Goal: Information Seeking & Learning: Learn about a topic

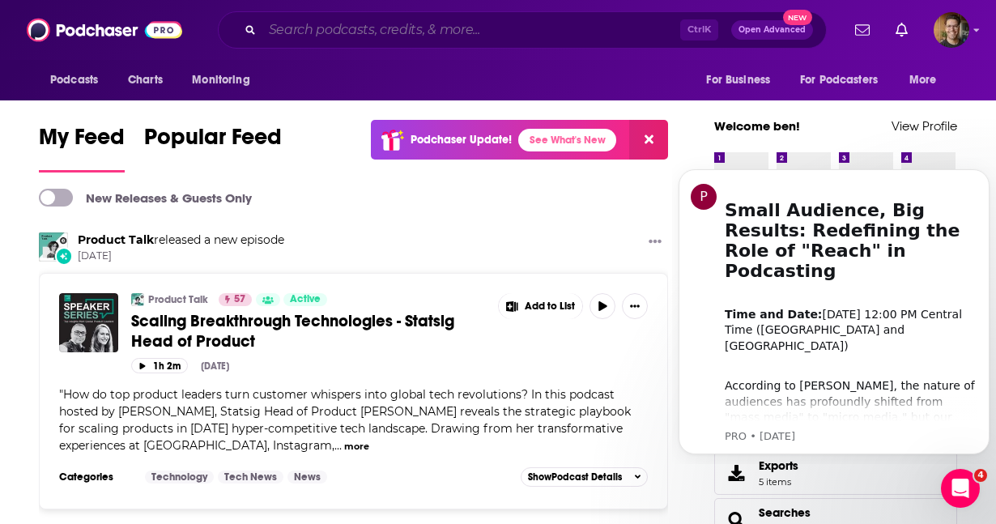
click at [384, 35] on input "Search podcasts, credits, & more..." at bounding box center [471, 30] width 418 height 26
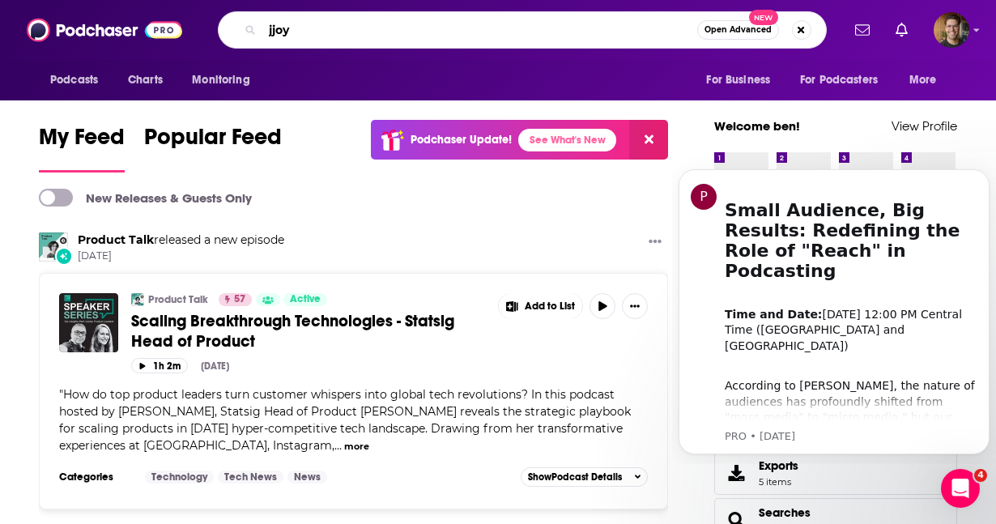
type input "jjoys"
type input "joys of compounding"
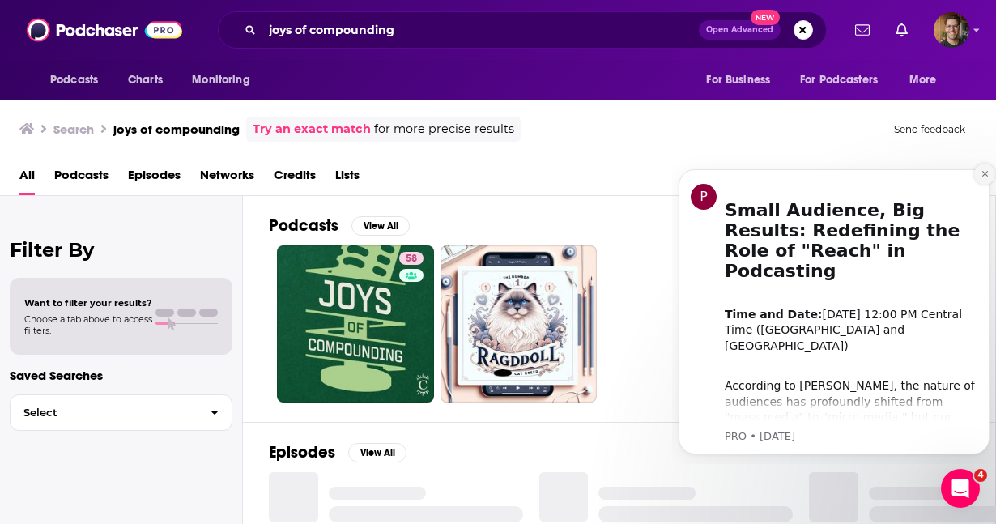
click at [986, 183] on button "Dismiss notification" at bounding box center [984, 173] width 21 height 21
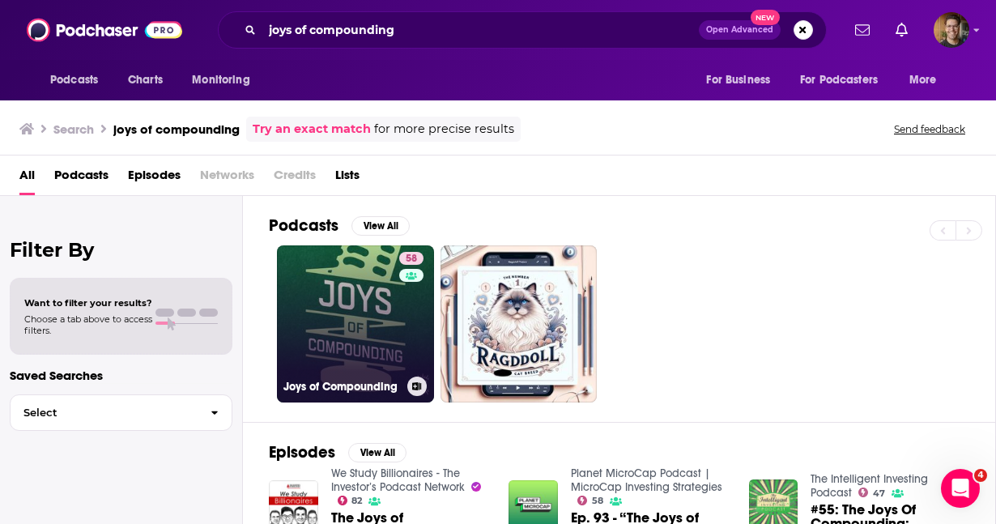
click at [337, 322] on link "58 Joys of Compounding" at bounding box center [355, 323] width 157 height 157
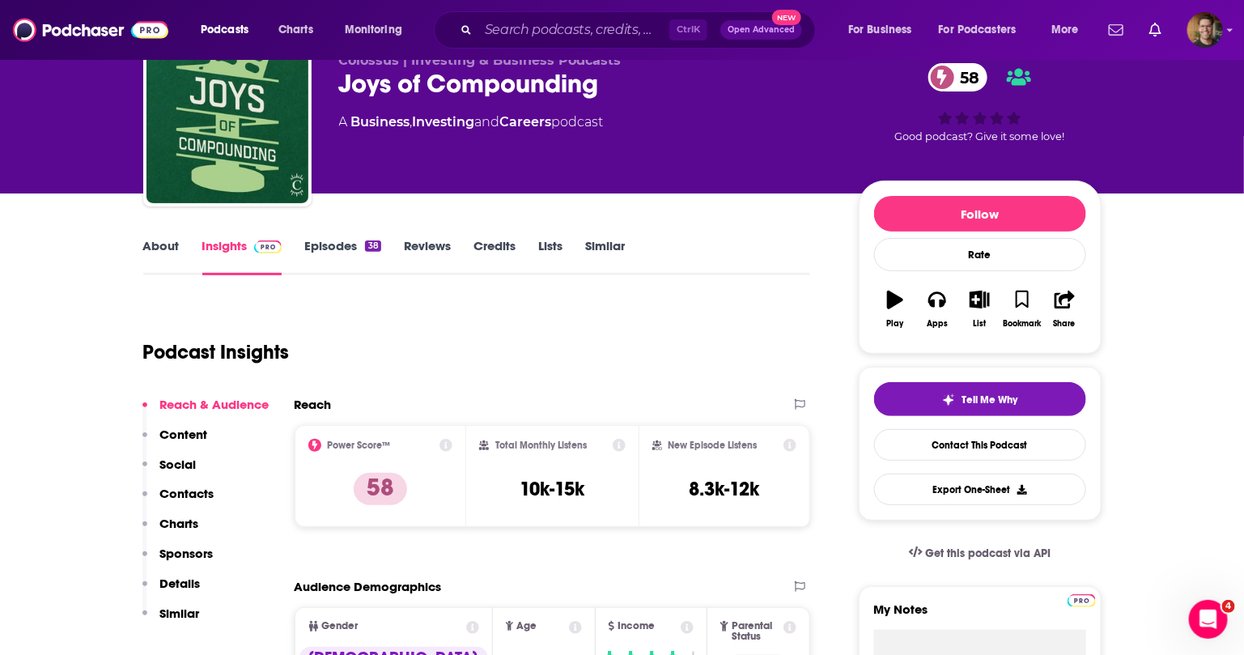
scroll to position [43, 0]
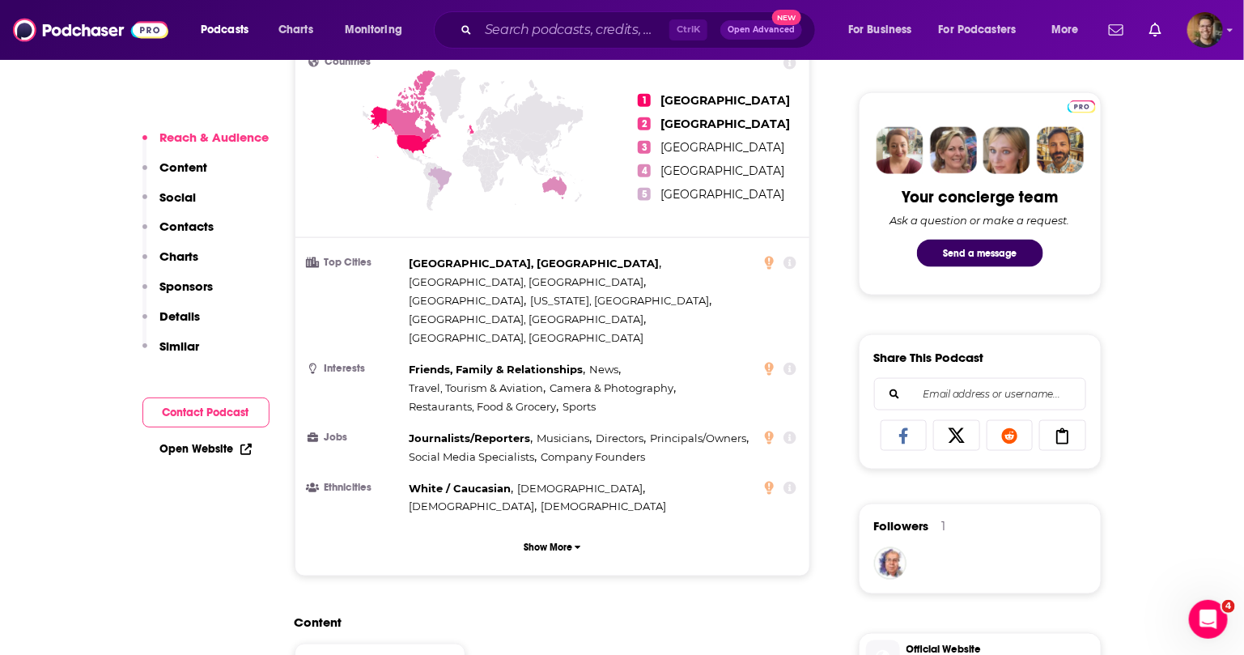
click at [171, 214] on button "Social" at bounding box center [169, 204] width 54 height 30
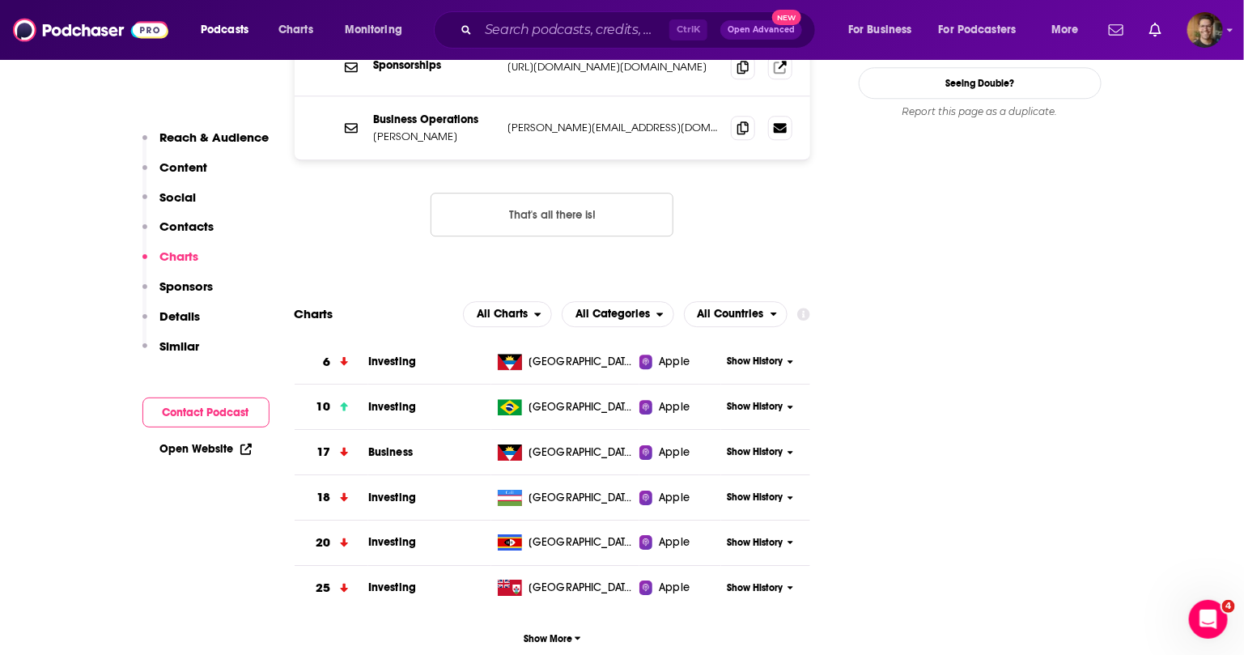
scroll to position [0, 0]
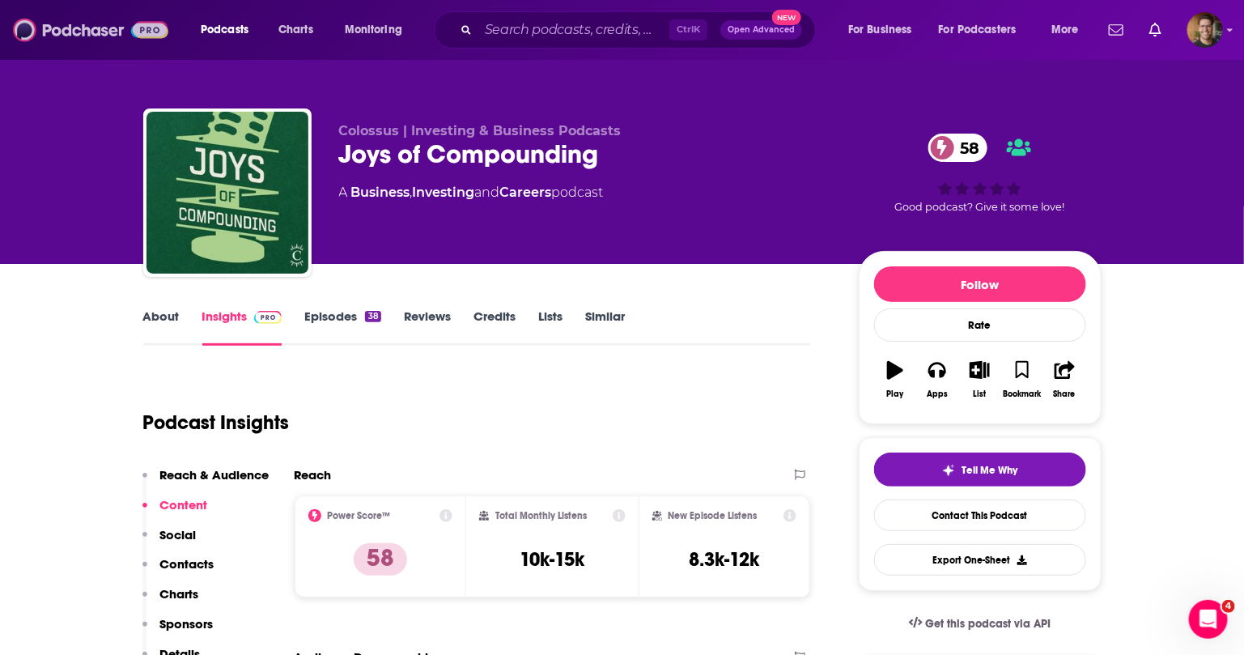
click at [93, 35] on img at bounding box center [90, 30] width 155 height 31
click at [448, 196] on link "Investing" at bounding box center [444, 192] width 62 height 15
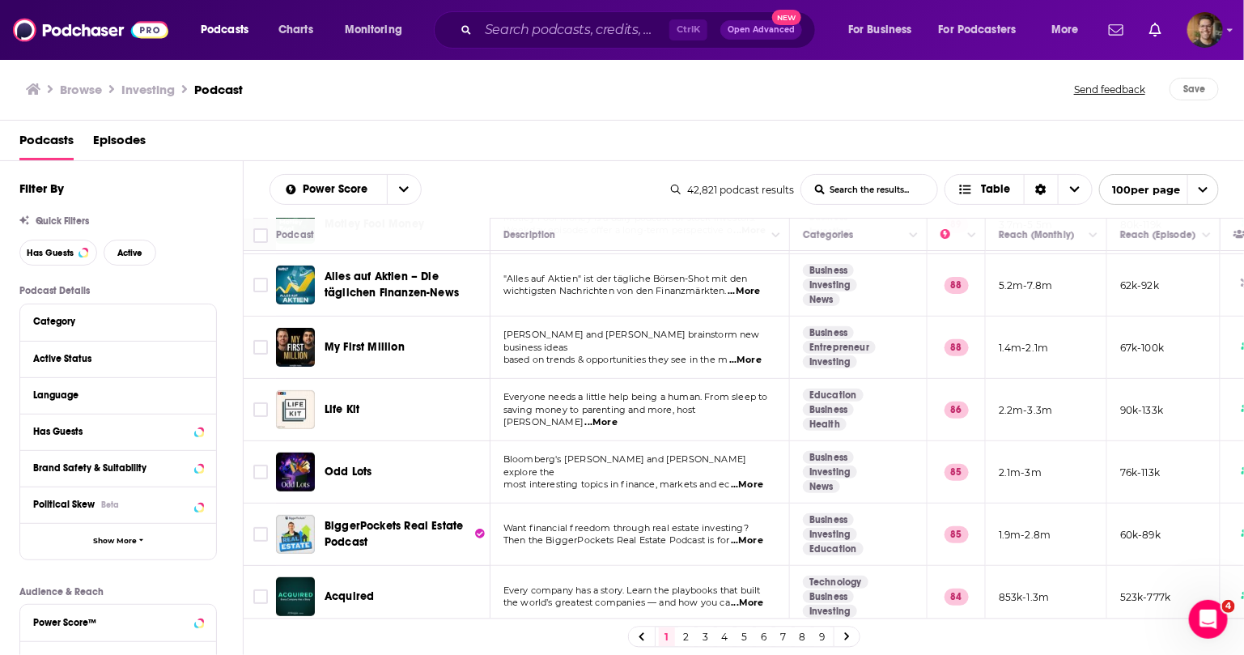
scroll to position [155, 0]
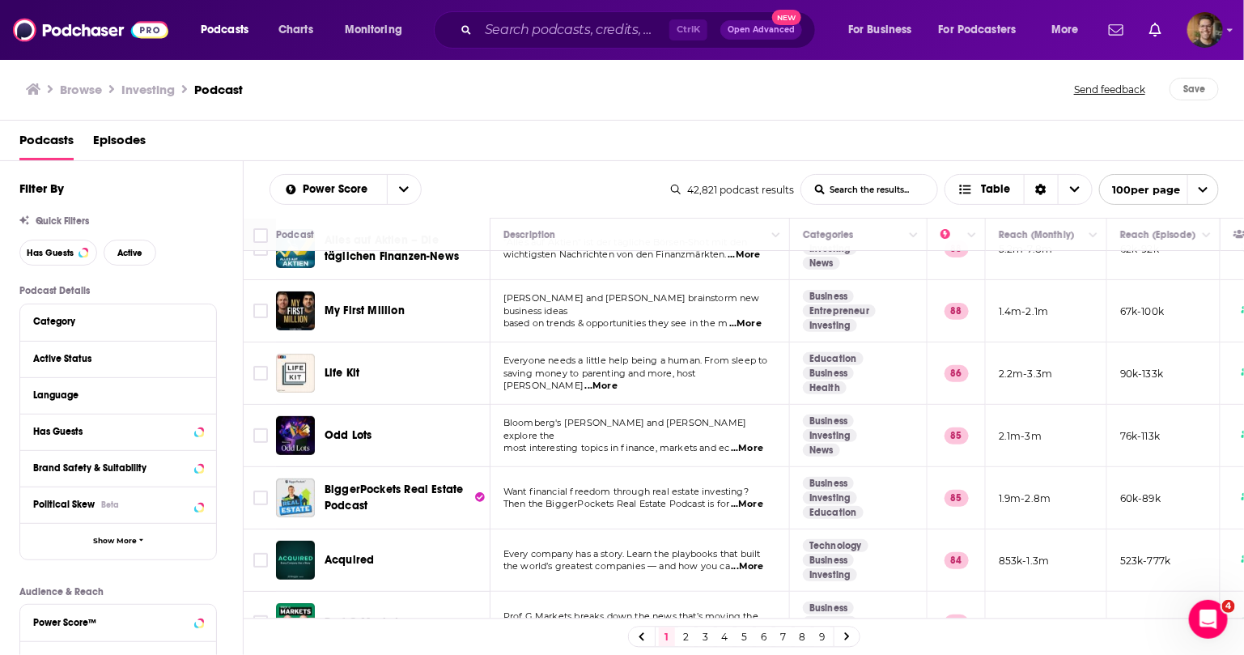
drag, startPoint x: 752, startPoint y: 378, endPoint x: 741, endPoint y: 385, distance: 13.5
click at [741, 385] on td "Everyone needs a little help being a human. From sleep to saving money to paren…" at bounding box center [639, 373] width 299 height 62
click at [618, 380] on span "...More" at bounding box center [601, 386] width 32 height 13
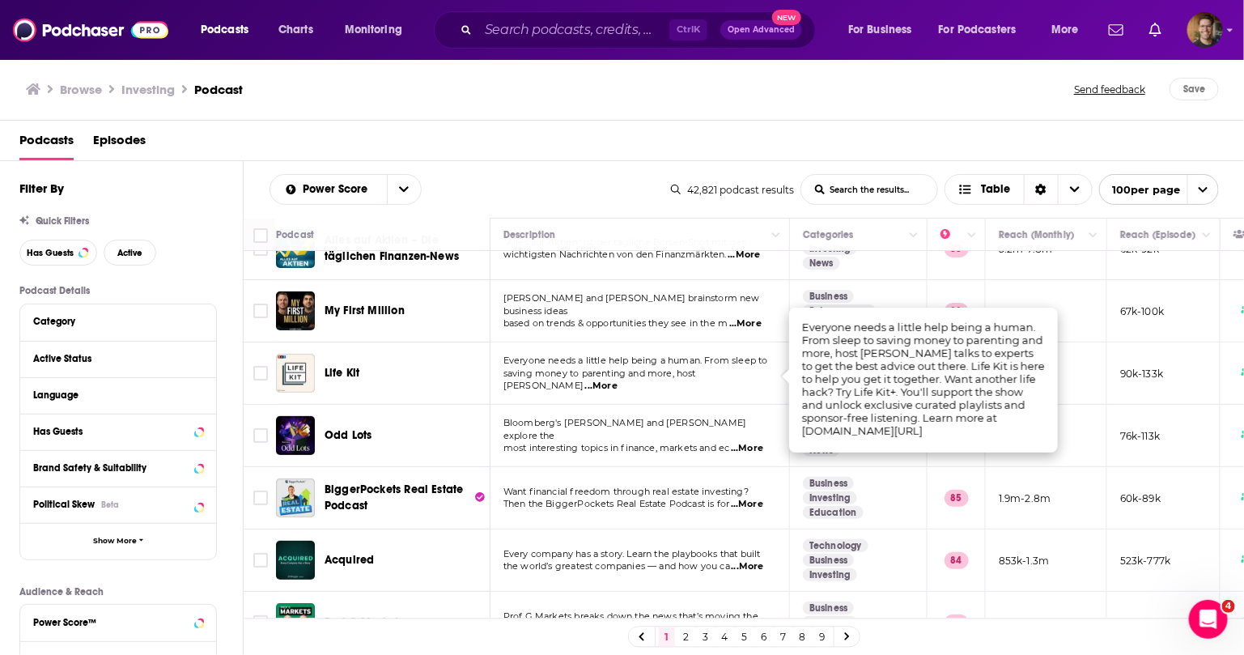
click at [618, 380] on span "...More" at bounding box center [601, 386] width 32 height 13
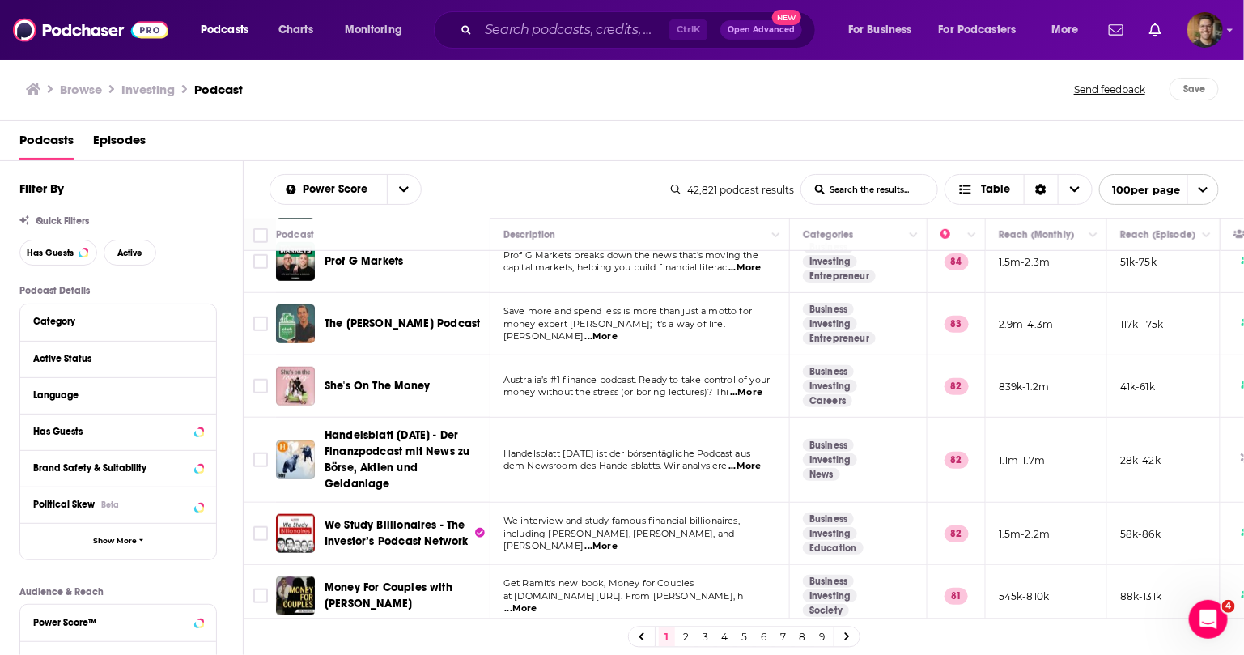
scroll to position [516, 0]
